Goal: Task Accomplishment & Management: Manage account settings

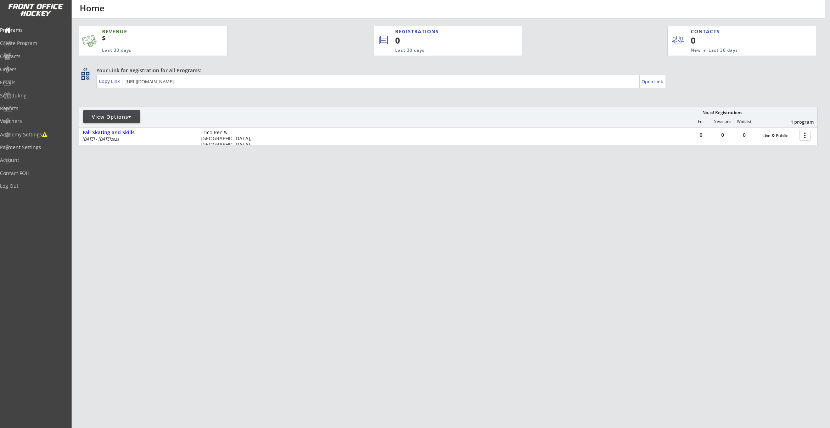
click at [134, 115] on div "View Options" at bounding box center [111, 116] width 57 height 7
select select ""Upcoming Programs""
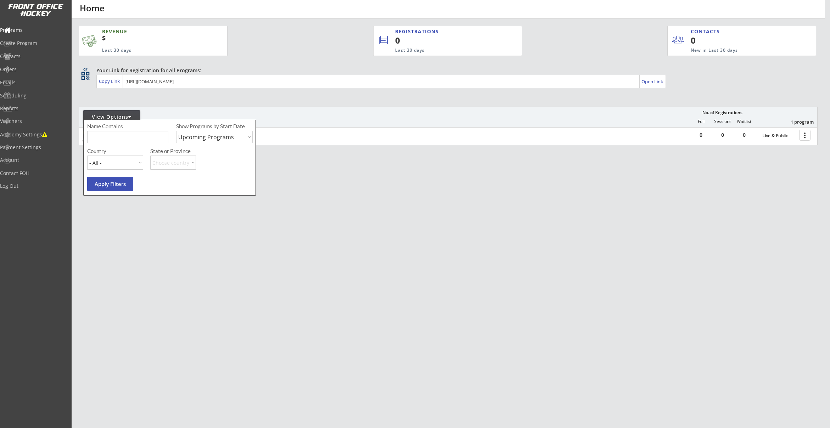
click at [171, 108] on div "View Options No. of Registrations Full Sessions Waitlist 1 program" at bounding box center [448, 117] width 739 height 21
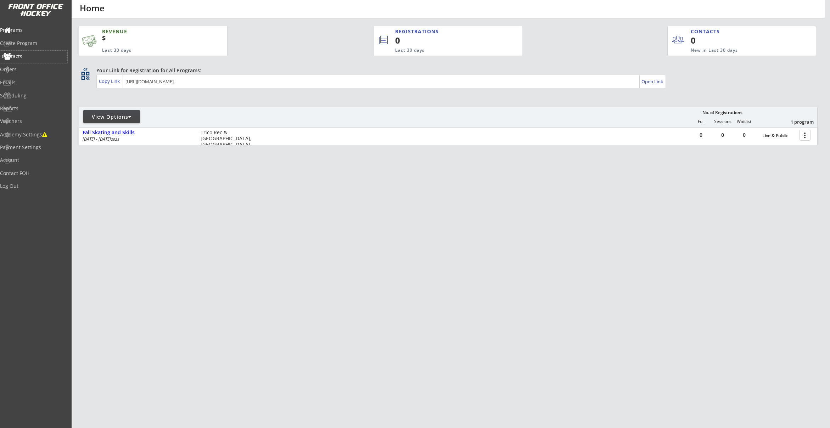
click at [22, 55] on div "Contacts" at bounding box center [34, 56] width 64 height 5
select select ""Players""
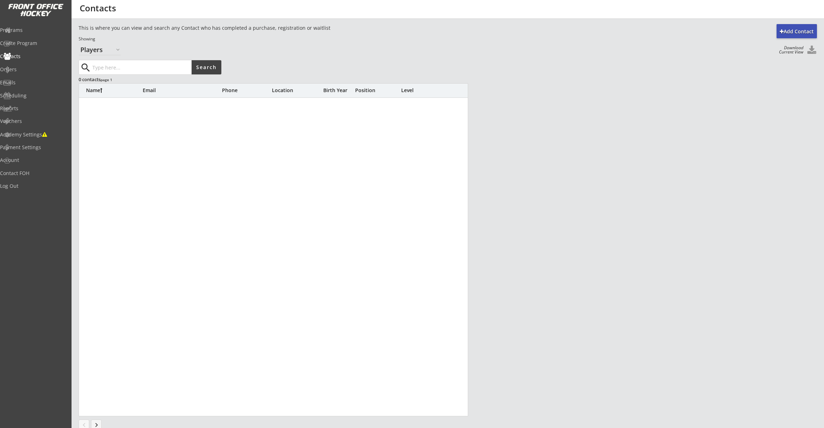
click at [133, 71] on input "input" at bounding box center [141, 67] width 101 height 14
click at [38, 70] on div "Orders" at bounding box center [34, 69] width 64 height 5
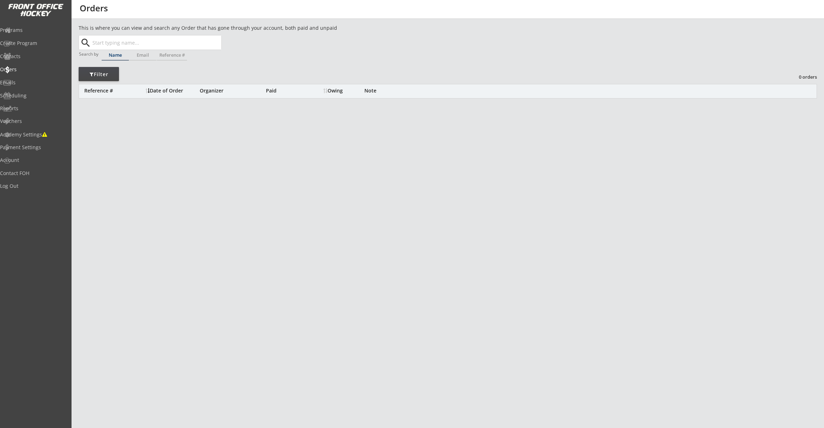
click at [141, 46] on input "text" at bounding box center [156, 42] width 130 height 14
click at [43, 31] on div "Programs" at bounding box center [34, 30] width 64 height 5
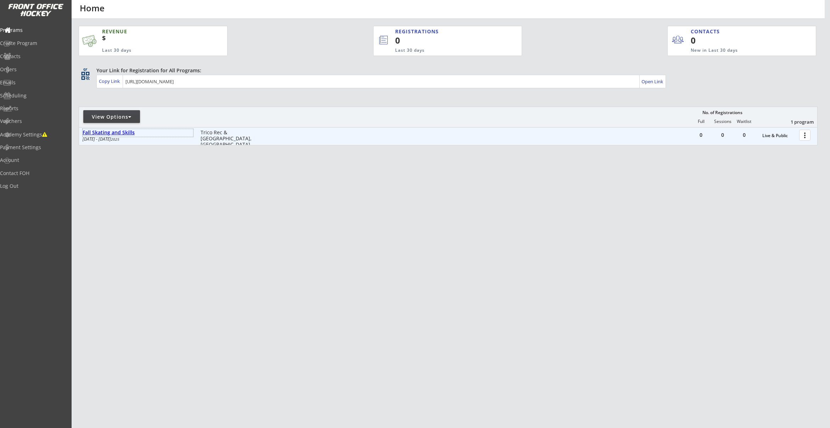
click at [128, 131] on div "Fall Skating and Skills" at bounding box center [138, 133] width 111 height 6
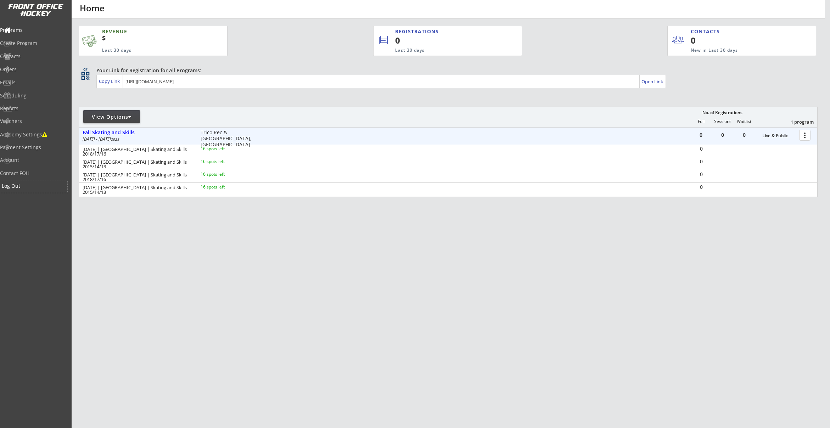
click at [33, 184] on div "Log Out" at bounding box center [34, 185] width 64 height 5
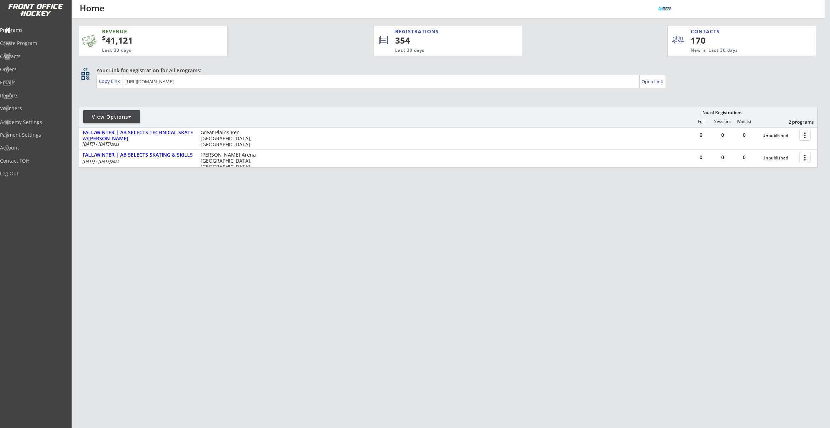
click at [131, 116] on div at bounding box center [129, 116] width 3 height 5
select select ""Upcoming Programs""
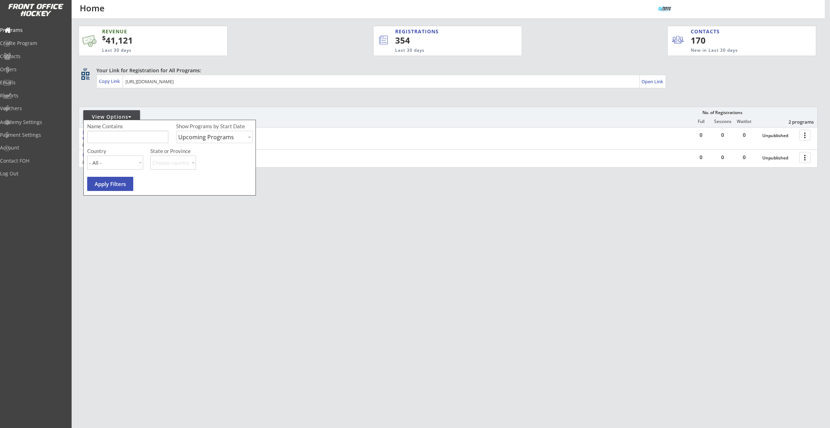
click at [216, 109] on div "View Options No. of Registrations Full Sessions Waitlist 2 programs" at bounding box center [448, 117] width 739 height 21
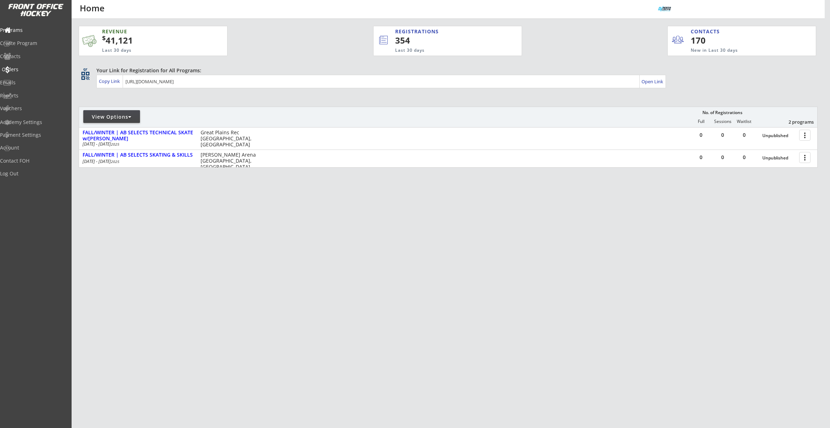
click at [28, 72] on div "Orders" at bounding box center [34, 69] width 64 height 5
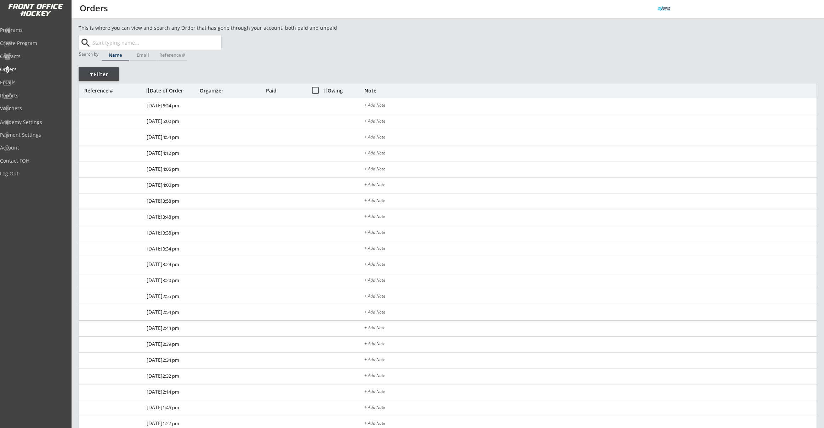
click at [185, 33] on div "This is where you can view and search any Order that has gone through your acco…" at bounding box center [228, 28] width 299 height 9
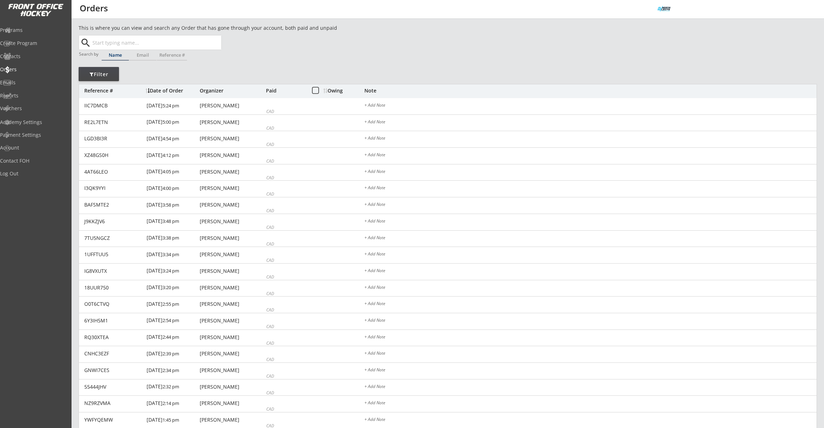
click at [188, 40] on input "text" at bounding box center [156, 42] width 130 height 14
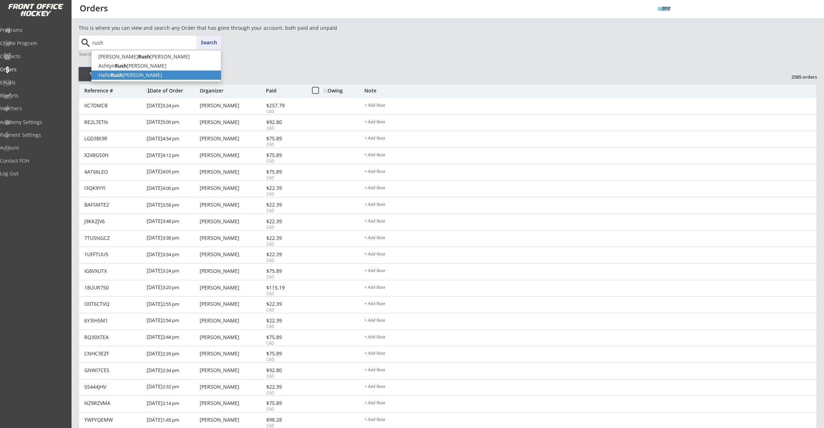
click at [178, 72] on p "Halle Rush feldt" at bounding box center [156, 74] width 130 height 9
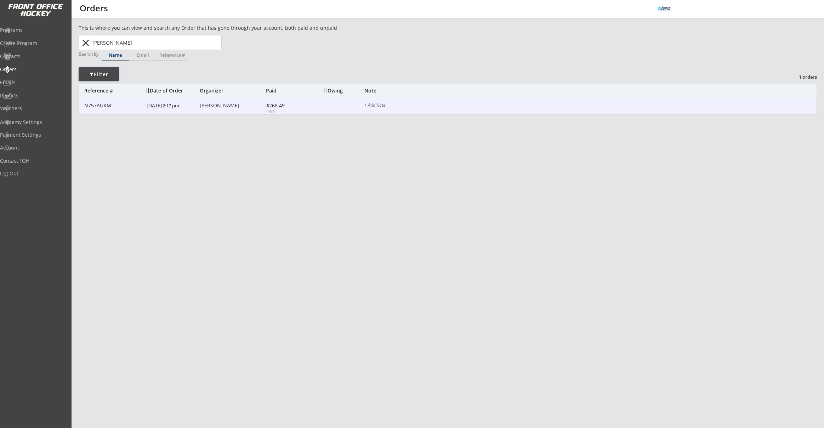
type input "Halle Rushfeldt"
click at [284, 103] on div "$268.49" at bounding box center [285, 105] width 38 height 5
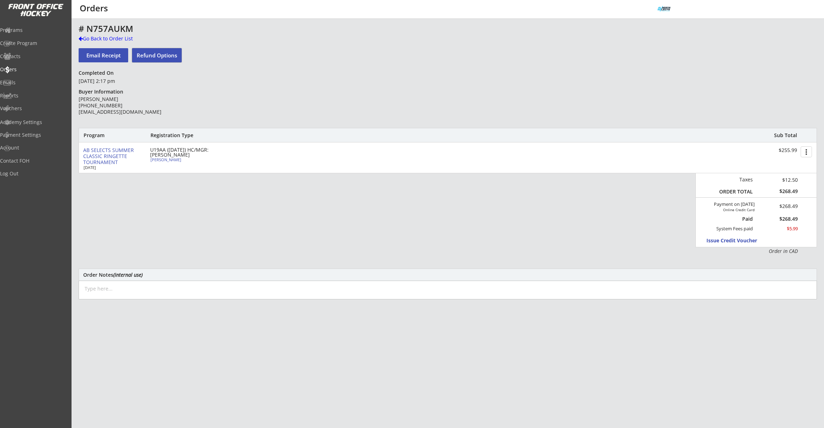
click at [156, 58] on button "Refund Options" at bounding box center [157, 55] width 50 height 14
select select ""No""
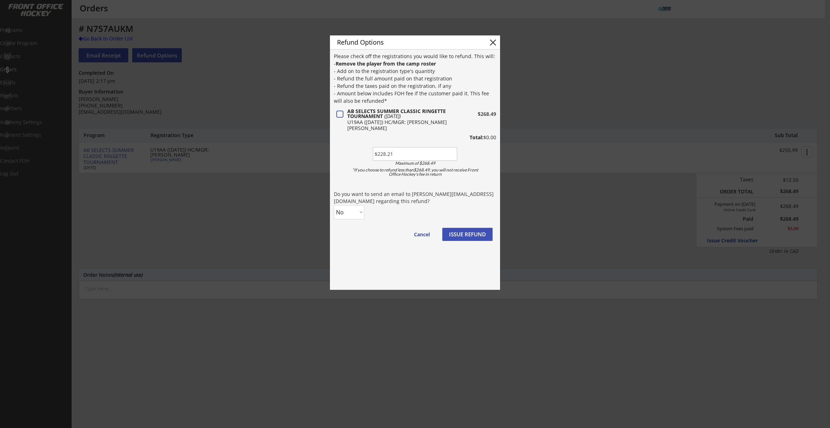
type input "$228.21"
click at [344, 212] on select "No Yes" at bounding box center [349, 212] width 30 height 14
select select ""Yes""
click at [334, 205] on select "No Yes" at bounding box center [349, 212] width 30 height 14
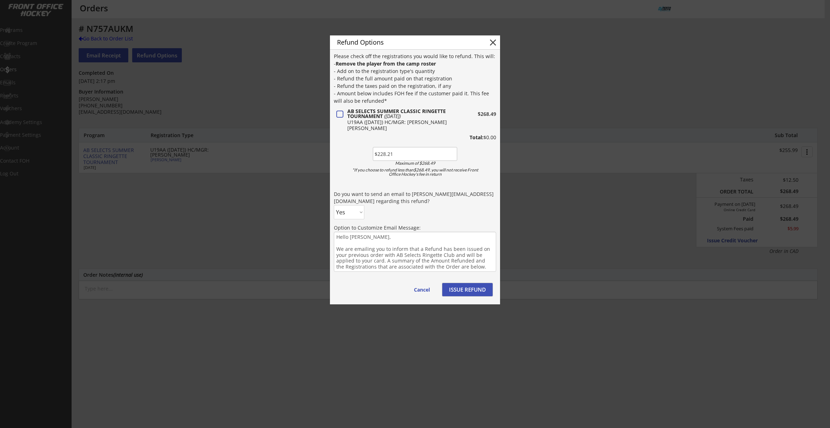
click at [484, 291] on button "ISSUE REFUND" at bounding box center [467, 289] width 50 height 13
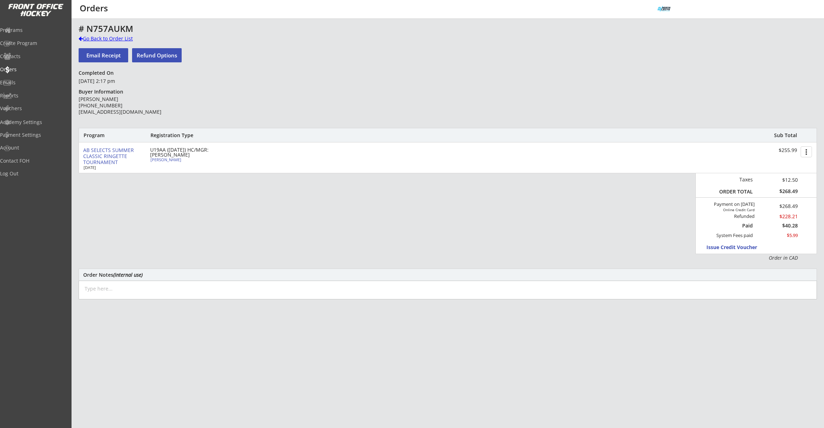
click at [111, 40] on div "Go Back to Order List" at bounding box center [115, 38] width 73 height 7
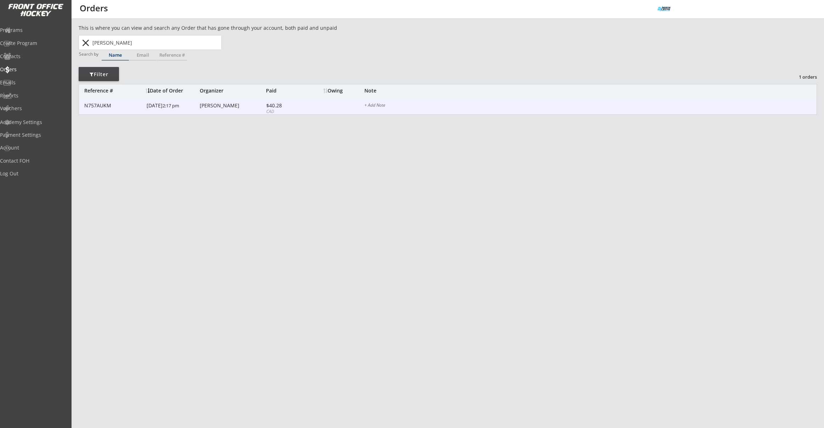
click at [219, 109] on div "N757AUKM 2/11/25 2:17 pm Kim Rushfeldt $40.28 CAD + Add Note" at bounding box center [448, 106] width 738 height 17
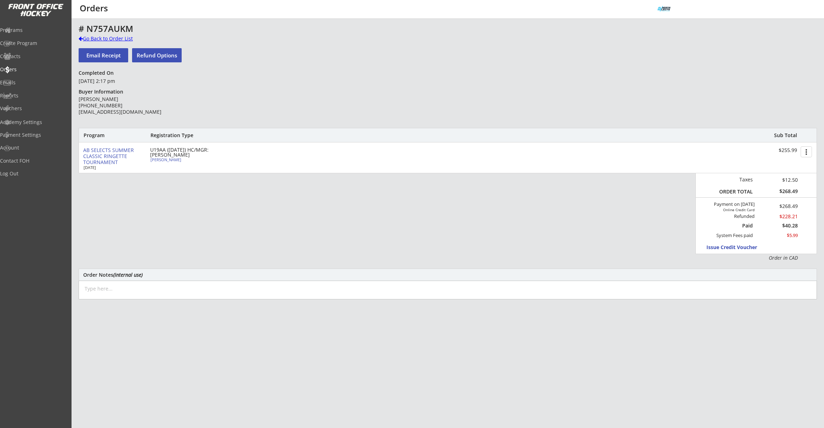
click at [94, 39] on div "Go Back to Order List" at bounding box center [115, 38] width 73 height 7
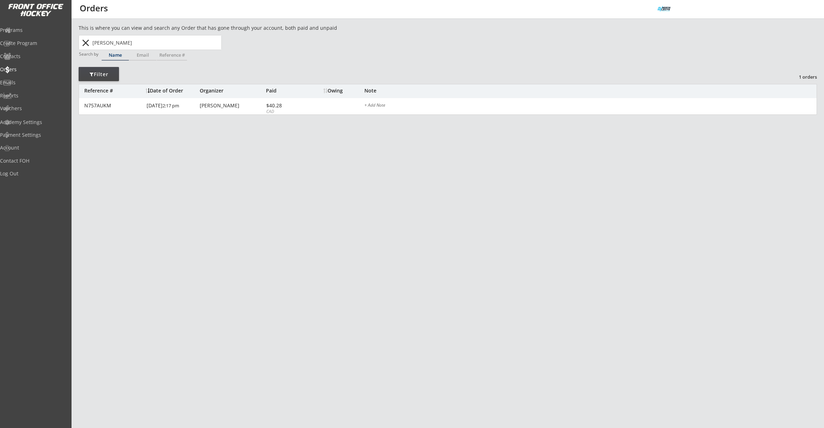
click at [101, 42] on input "Halle Rushfeldt" at bounding box center [156, 42] width 130 height 14
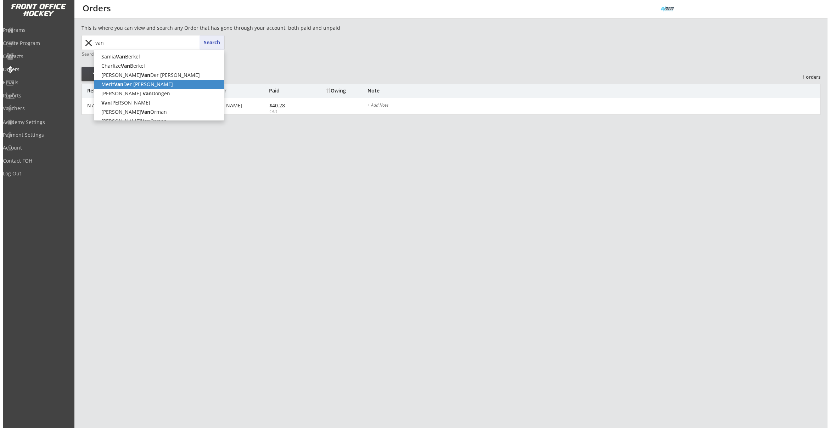
scroll to position [1, 0]
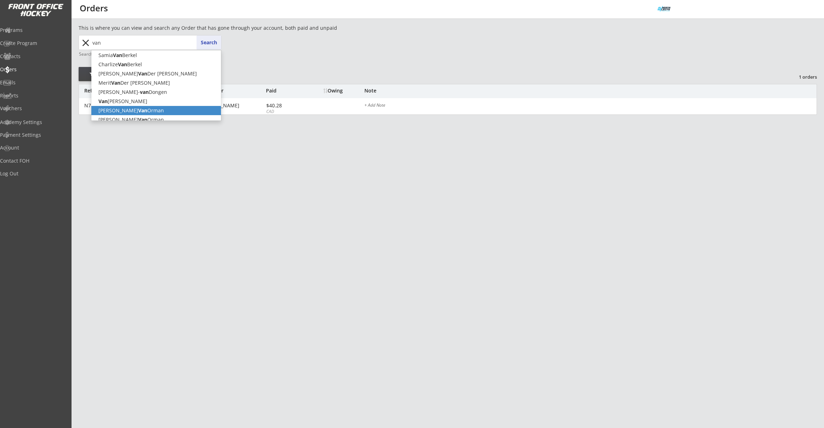
click at [130, 106] on p "Ryan Van Orman" at bounding box center [156, 110] width 130 height 9
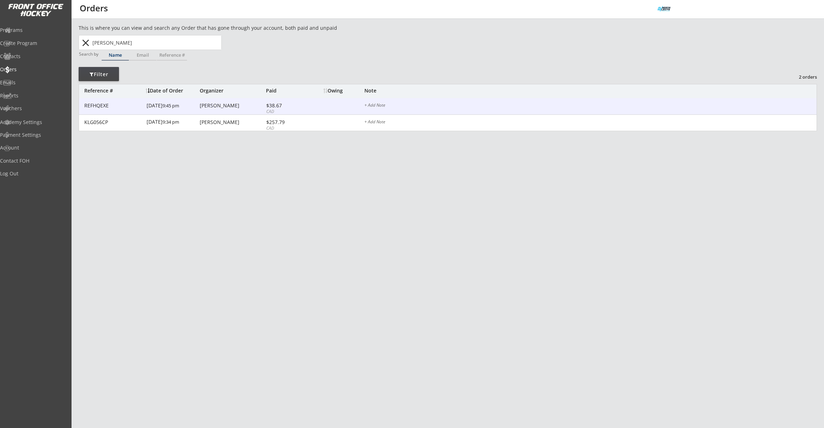
type input "Ryan Van Orman"
click at [281, 108] on div "$38.67" at bounding box center [285, 105] width 38 height 5
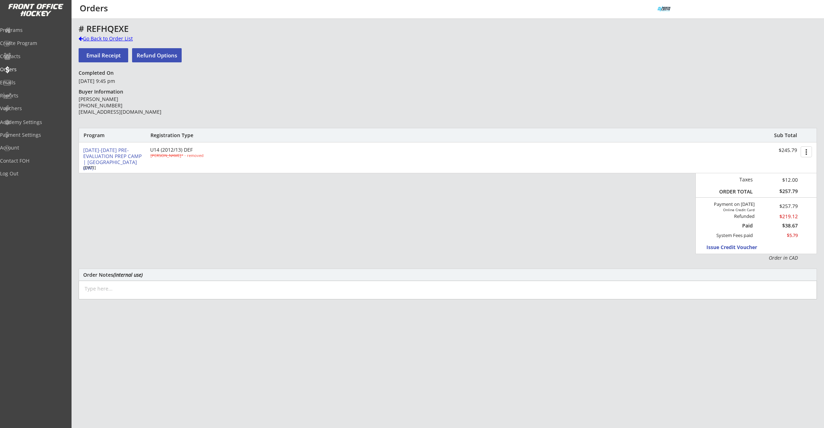
click at [125, 38] on div "Go Back to Order List" at bounding box center [115, 38] width 73 height 7
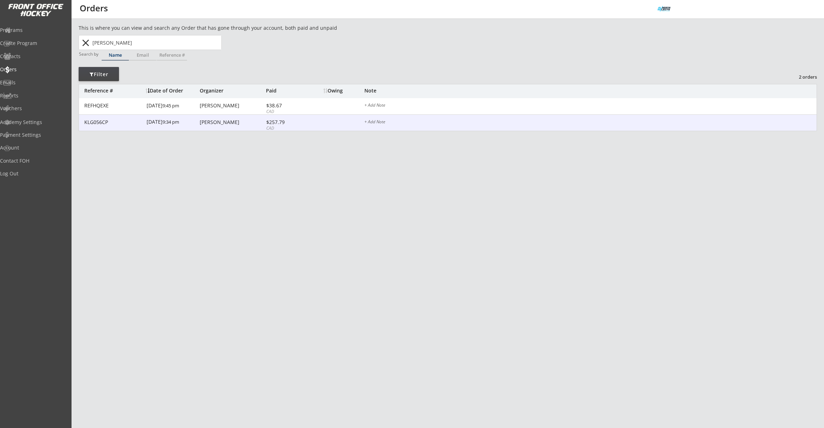
click at [227, 122] on div "Ryan Van Orman" at bounding box center [232, 122] width 64 height 5
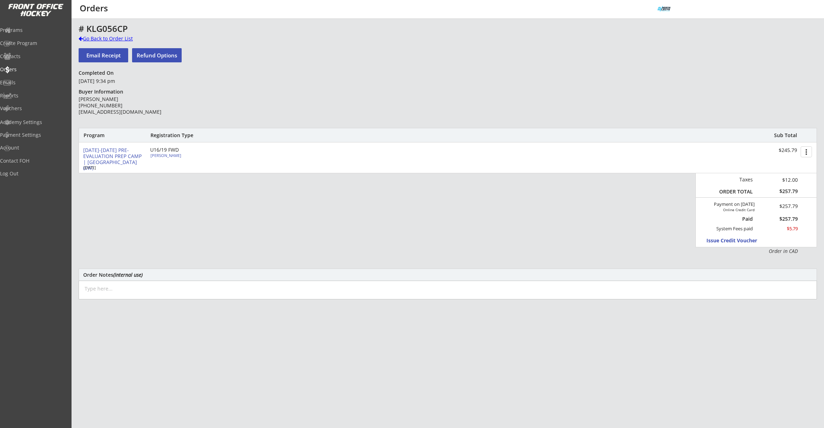
click at [124, 39] on div "Go Back to Order List" at bounding box center [115, 38] width 73 height 7
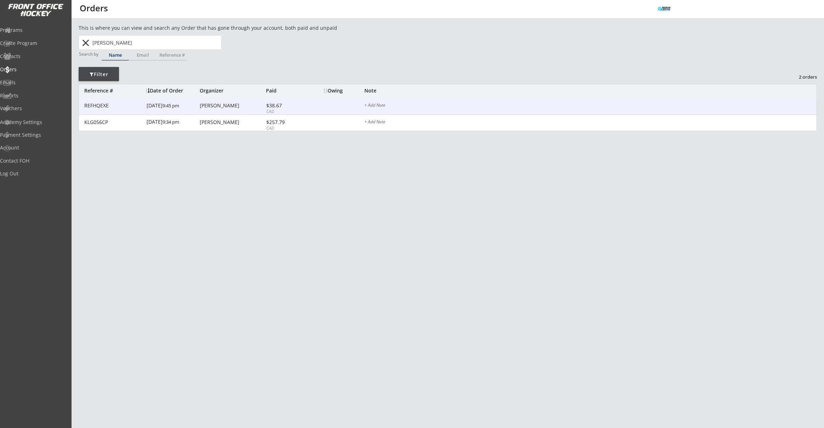
click at [236, 106] on div "Ryan Van Orman" at bounding box center [232, 105] width 64 height 5
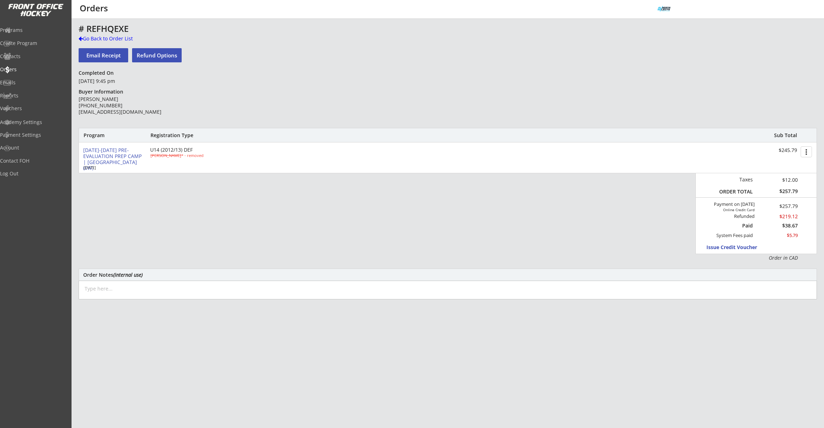
click at [114, 112] on div "Ryan Van Orman (587) 700-1821 ryanvano@gmail.com" at bounding box center [130, 105] width 102 height 19
copy div "ryanvano@gmail.com"
click at [112, 40] on div "Go Back to Order List" at bounding box center [115, 38] width 73 height 7
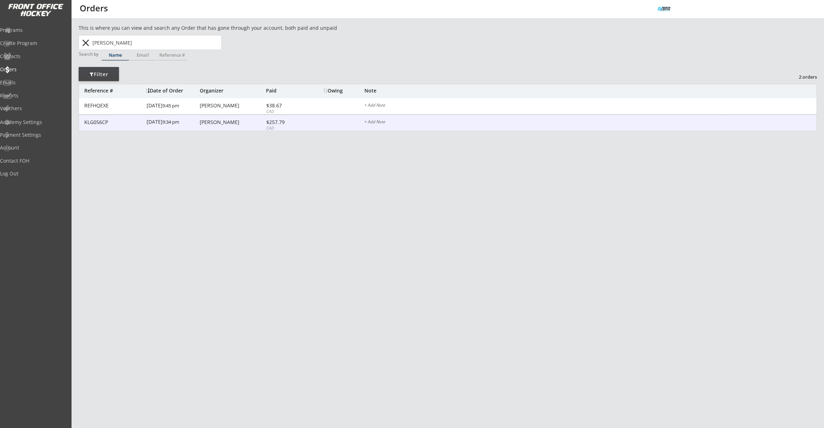
click at [219, 118] on div "KLG056CP 1/19/25 9:34 pm Ryan Van Orman $257.79 CAD + Add Note" at bounding box center [448, 123] width 738 height 17
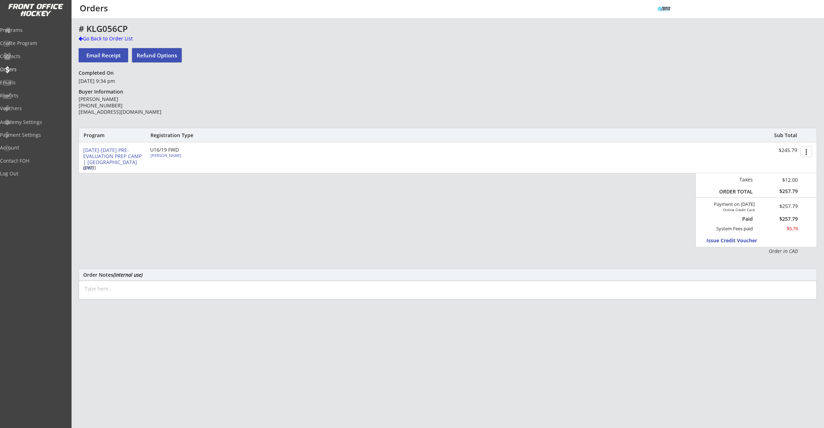
click at [160, 53] on button "Refund Options" at bounding box center [157, 55] width 50 height 14
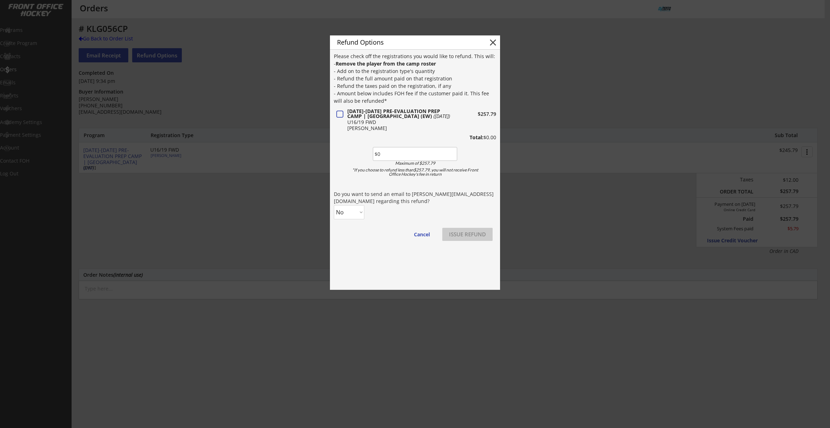
click at [382, 158] on input "input" at bounding box center [415, 154] width 84 height 14
type input "$219.12"
click at [382, 248] on div "Refund Options close Please check off the registrations you would like to refun…" at bounding box center [415, 162] width 170 height 254
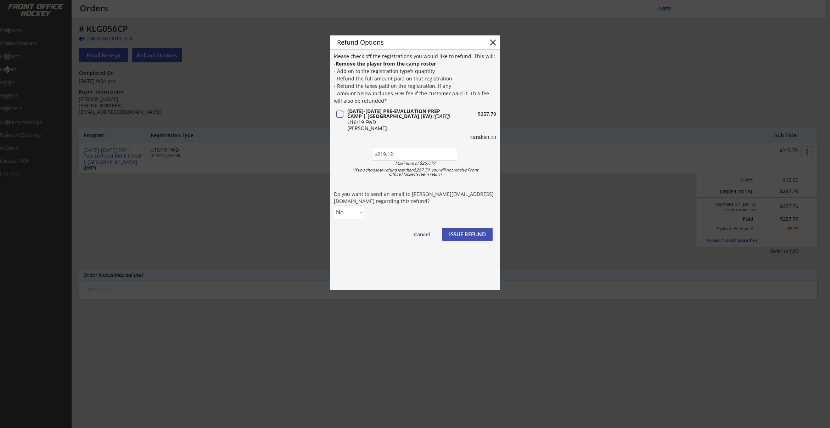
click at [354, 208] on select "No Yes" at bounding box center [349, 212] width 30 height 14
click at [334, 205] on select "No Yes" at bounding box center [349, 212] width 30 height 14
click at [355, 217] on select "No Yes" at bounding box center [349, 212] width 30 height 14
select select ""Yes""
click at [334, 205] on select "No Yes" at bounding box center [349, 212] width 30 height 14
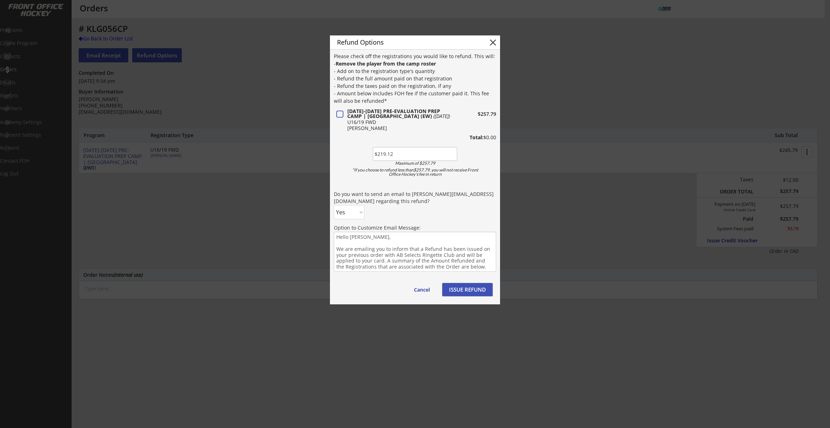
click at [473, 287] on button "ISSUE REFUND" at bounding box center [467, 289] width 50 height 13
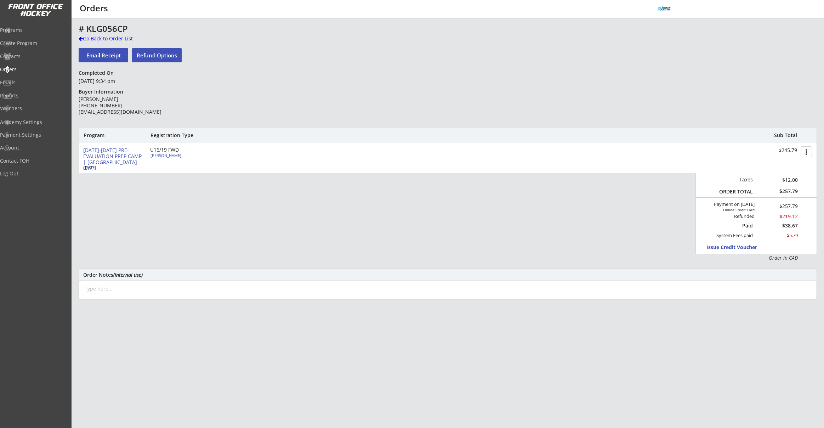
click at [119, 39] on div "Go Back to Order List" at bounding box center [115, 38] width 73 height 7
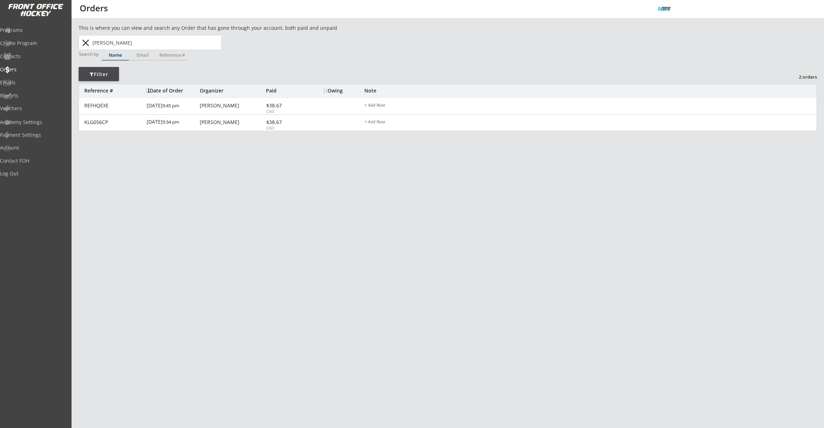
click at [83, 45] on button "close" at bounding box center [86, 42] width 12 height 11
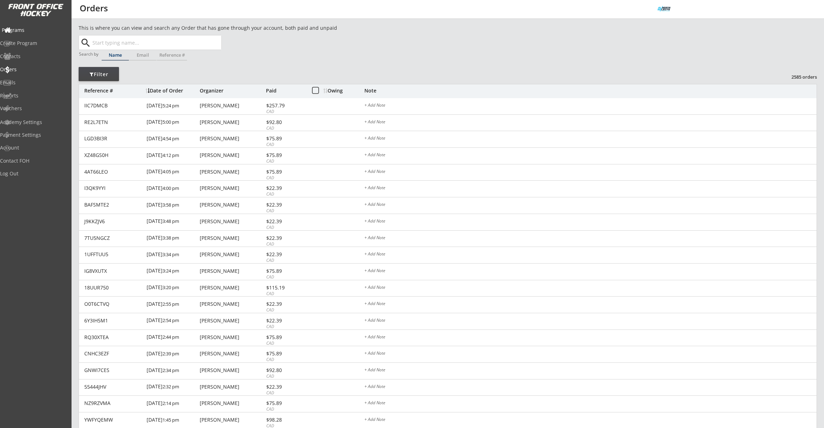
click at [32, 35] on div "Programs" at bounding box center [33, 30] width 67 height 12
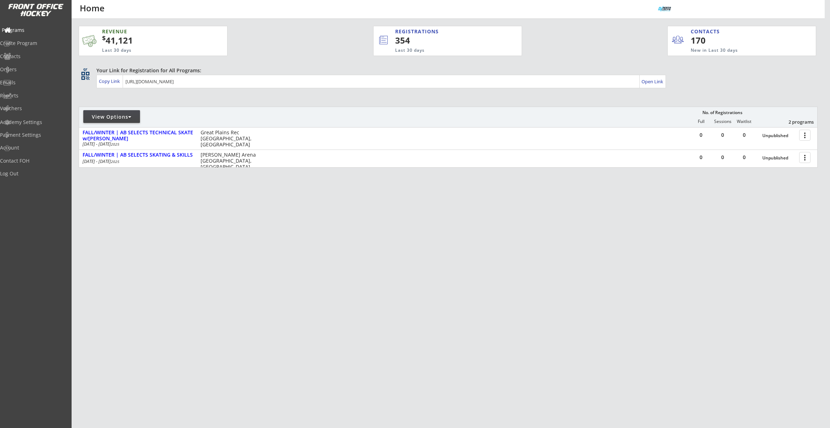
click at [31, 33] on div "Programs" at bounding box center [33, 30] width 67 height 12
